Goal: Find contact information: Find contact information

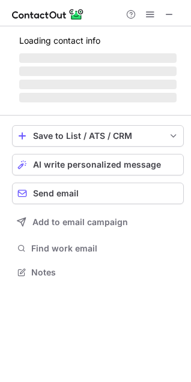
scroll to position [291, 191]
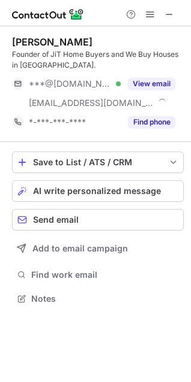
scroll to position [291, 191]
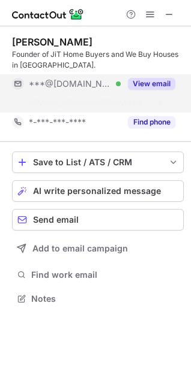
click at [148, 83] on button "View email" at bounding box center [151, 84] width 47 height 12
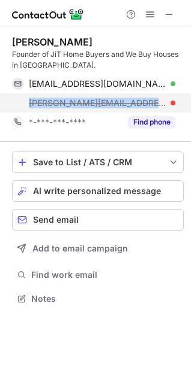
drag, startPoint x: 26, startPoint y: 104, endPoint x: 172, endPoint y: 102, distance: 145.6
click at [172, 102] on div "gagandeep@sellmyhousefastinboise.com" at bounding box center [93, 102] width 163 height 19
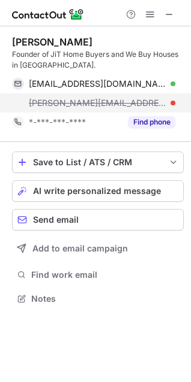
drag, startPoint x: 96, startPoint y: 113, endPoint x: 57, endPoint y: 102, distance: 41.0
click at [57, 102] on span "gagandeep@sellmyhousefastinboise.com" at bounding box center [97, 103] width 137 height 11
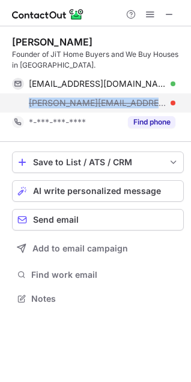
click at [57, 102] on span "gagandeep@sellmyhousefastinboise.com" at bounding box center [97, 103] width 137 height 11
copy span "gagandeep@sellmyhousefastinboise.com"
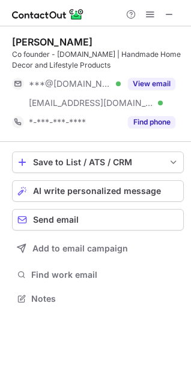
scroll to position [291, 191]
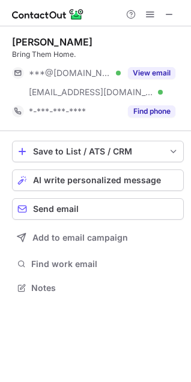
scroll to position [280, 191]
click at [165, 16] on span at bounding box center [169, 15] width 10 height 10
click at [163, 15] on button at bounding box center [169, 14] width 14 height 14
